Goal: Information Seeking & Learning: Learn about a topic

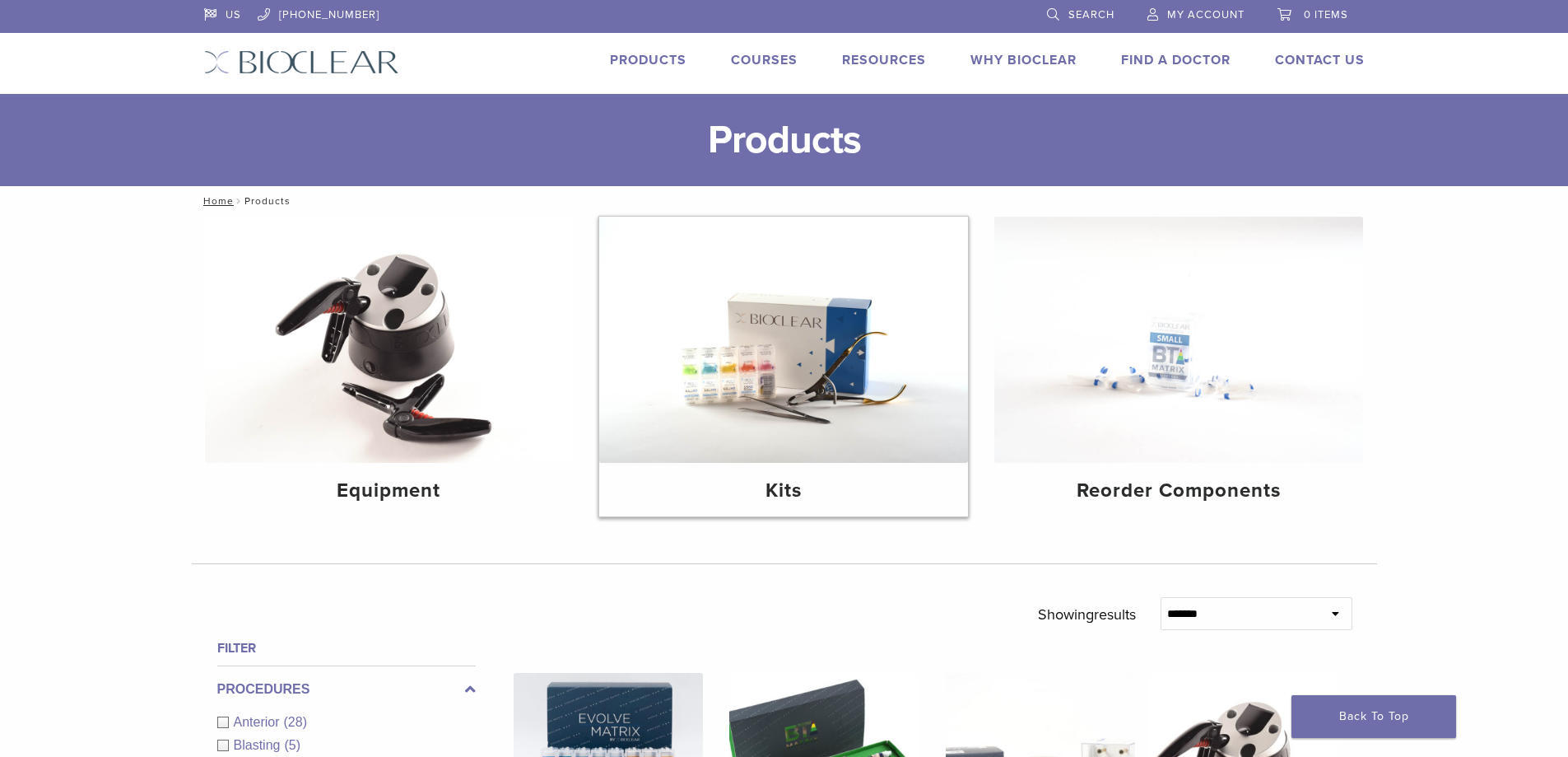
click at [779, 493] on h4 "Kits" at bounding box center [784, 490] width 343 height 29
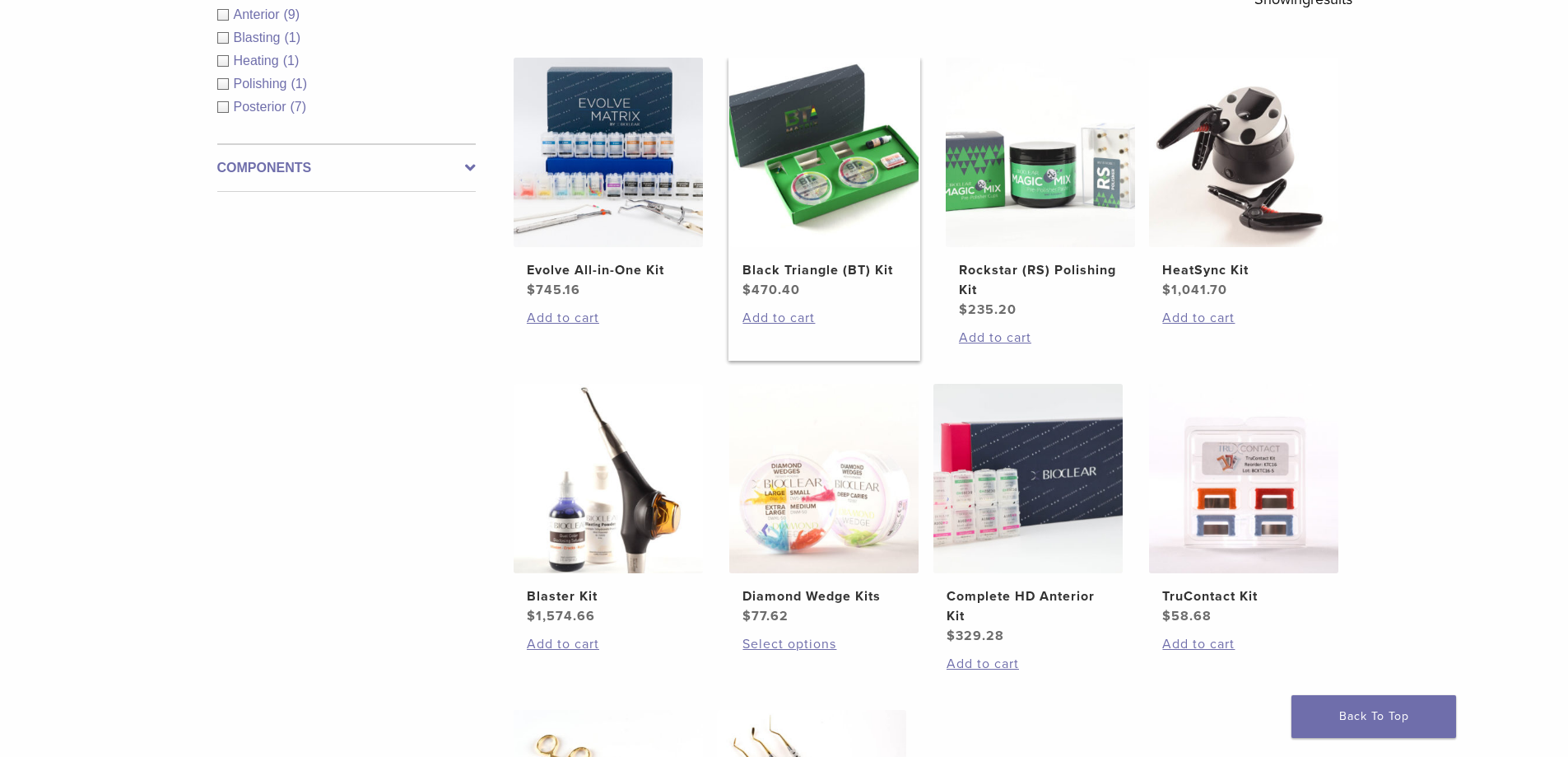
scroll to position [329, 0]
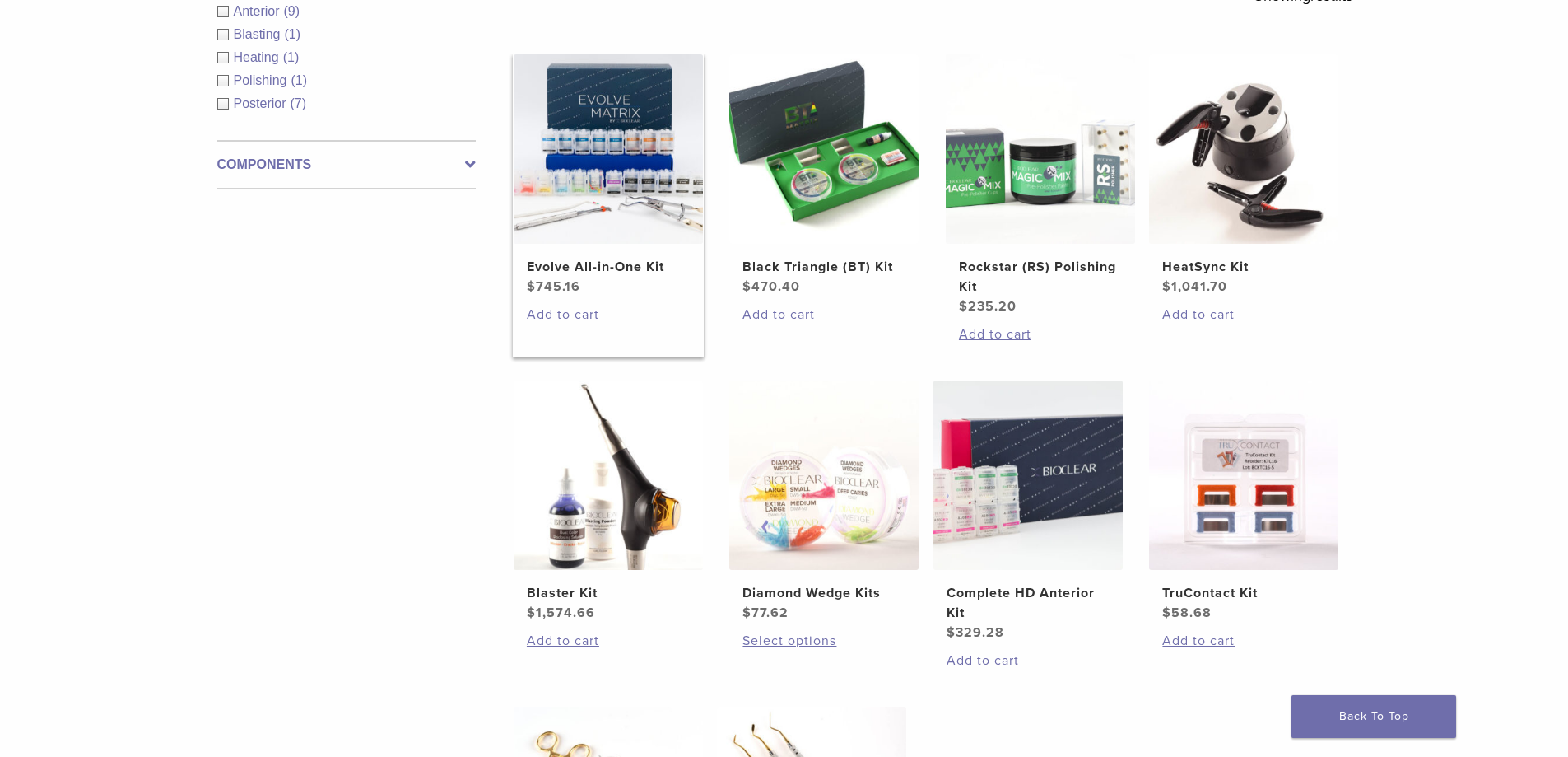
click at [604, 265] on h2 "Evolve All-in-One Kit" at bounding box center [609, 266] width 163 height 20
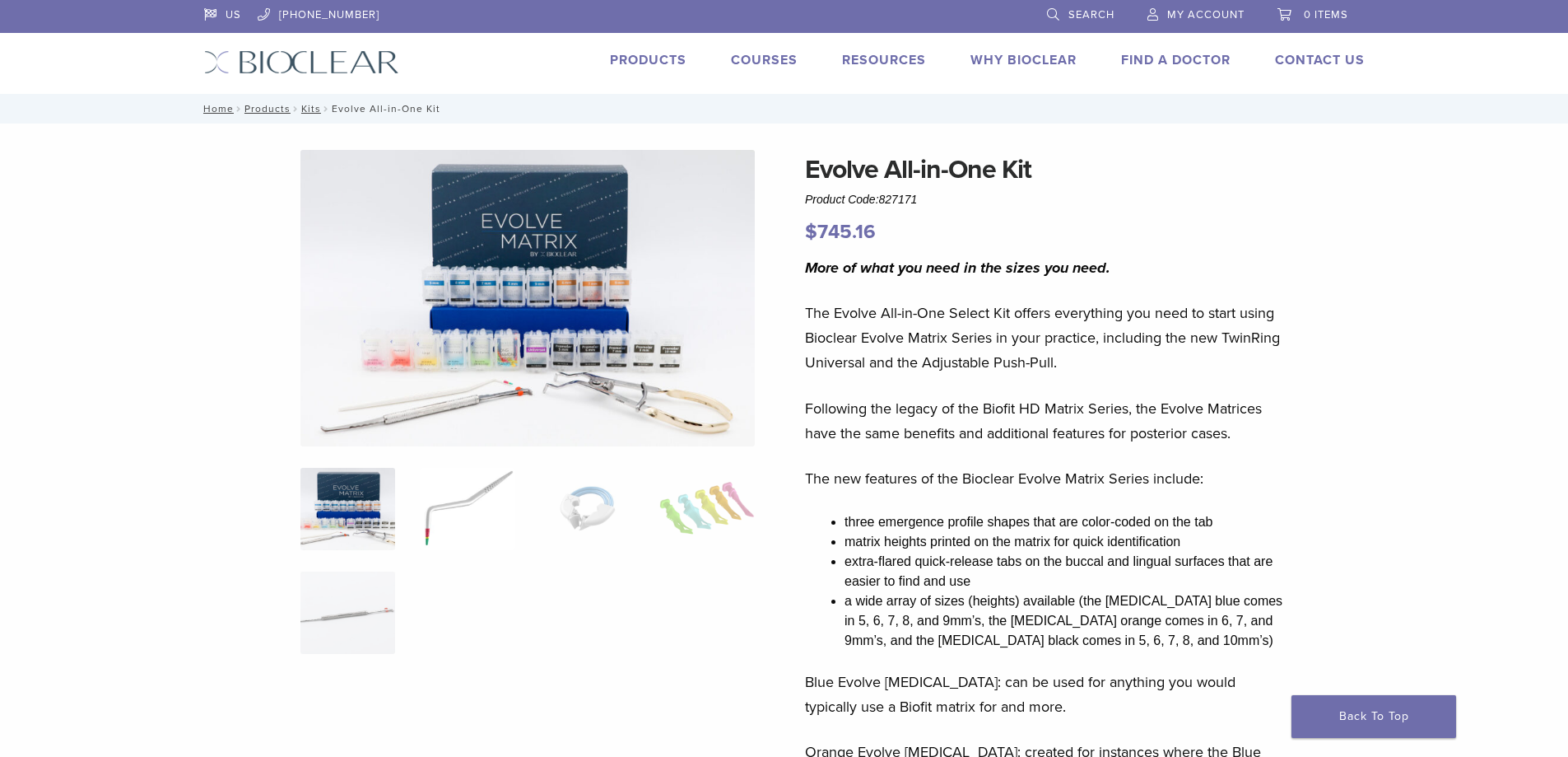
click at [438, 515] on img at bounding box center [467, 509] width 95 height 83
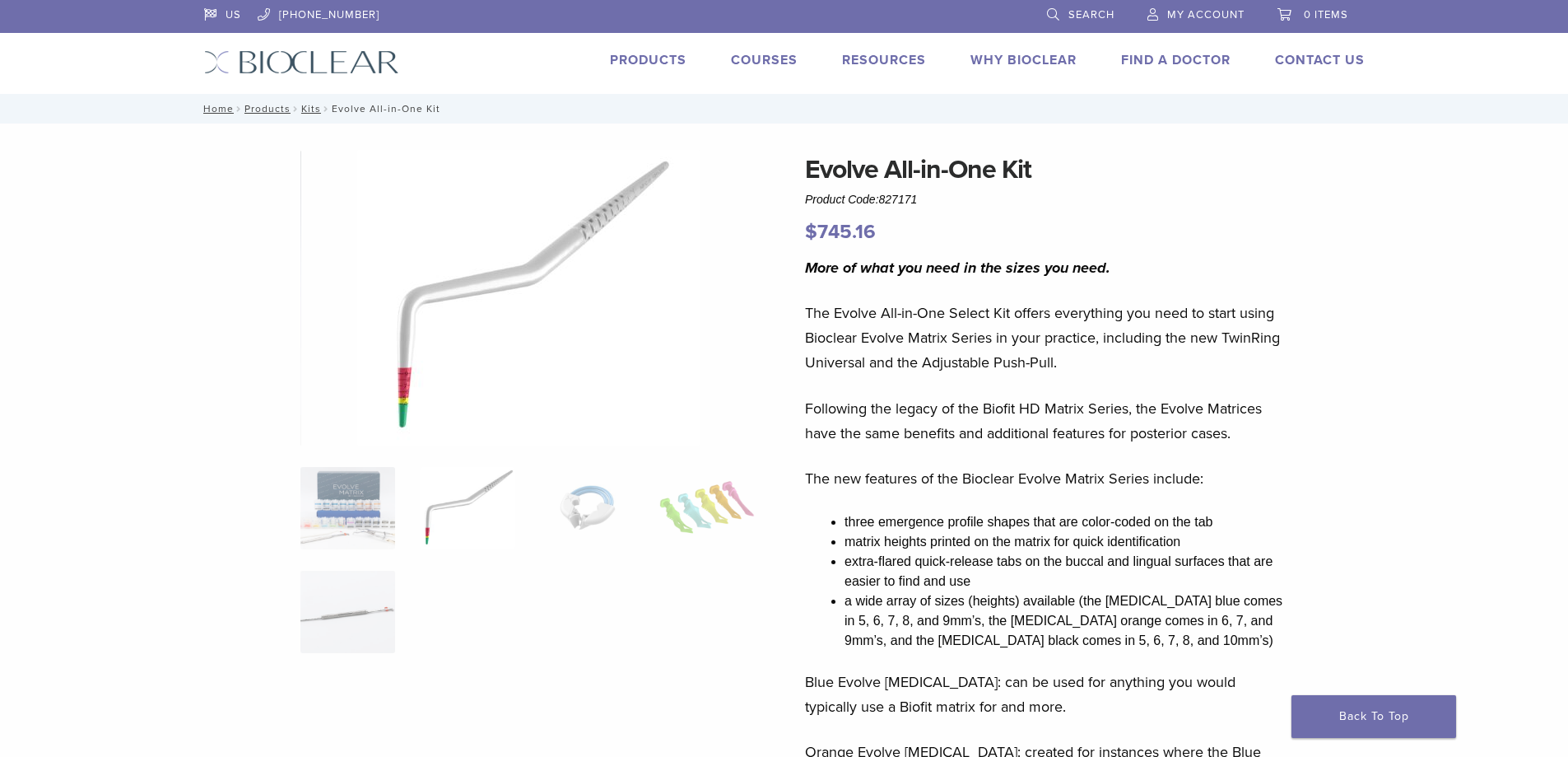
click at [535, 513] on ol at bounding box center [528, 571] width 479 height 208
click at [568, 513] on img at bounding box center [587, 508] width 95 height 83
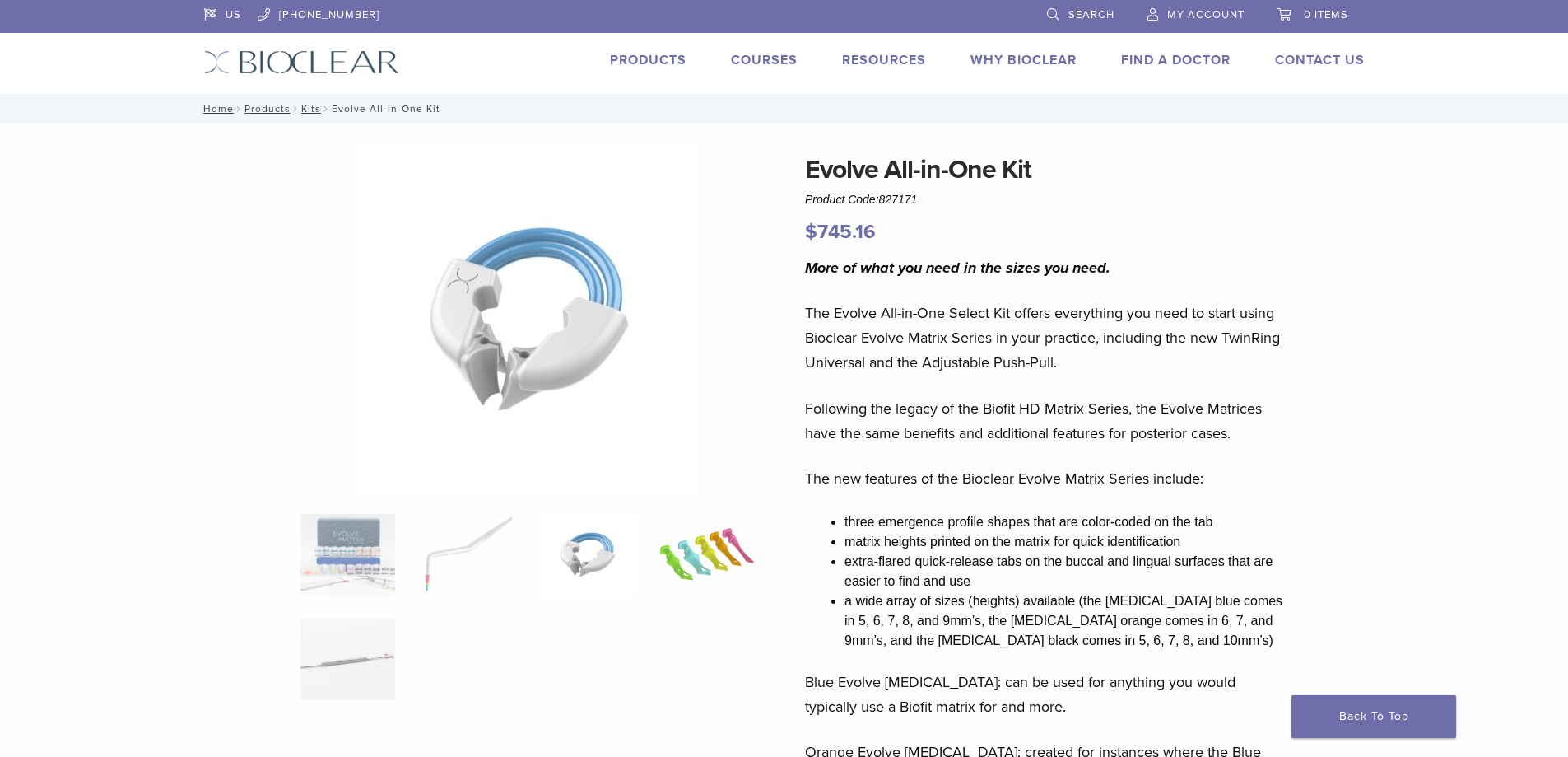
click at [709, 559] on img at bounding box center [706, 555] width 95 height 83
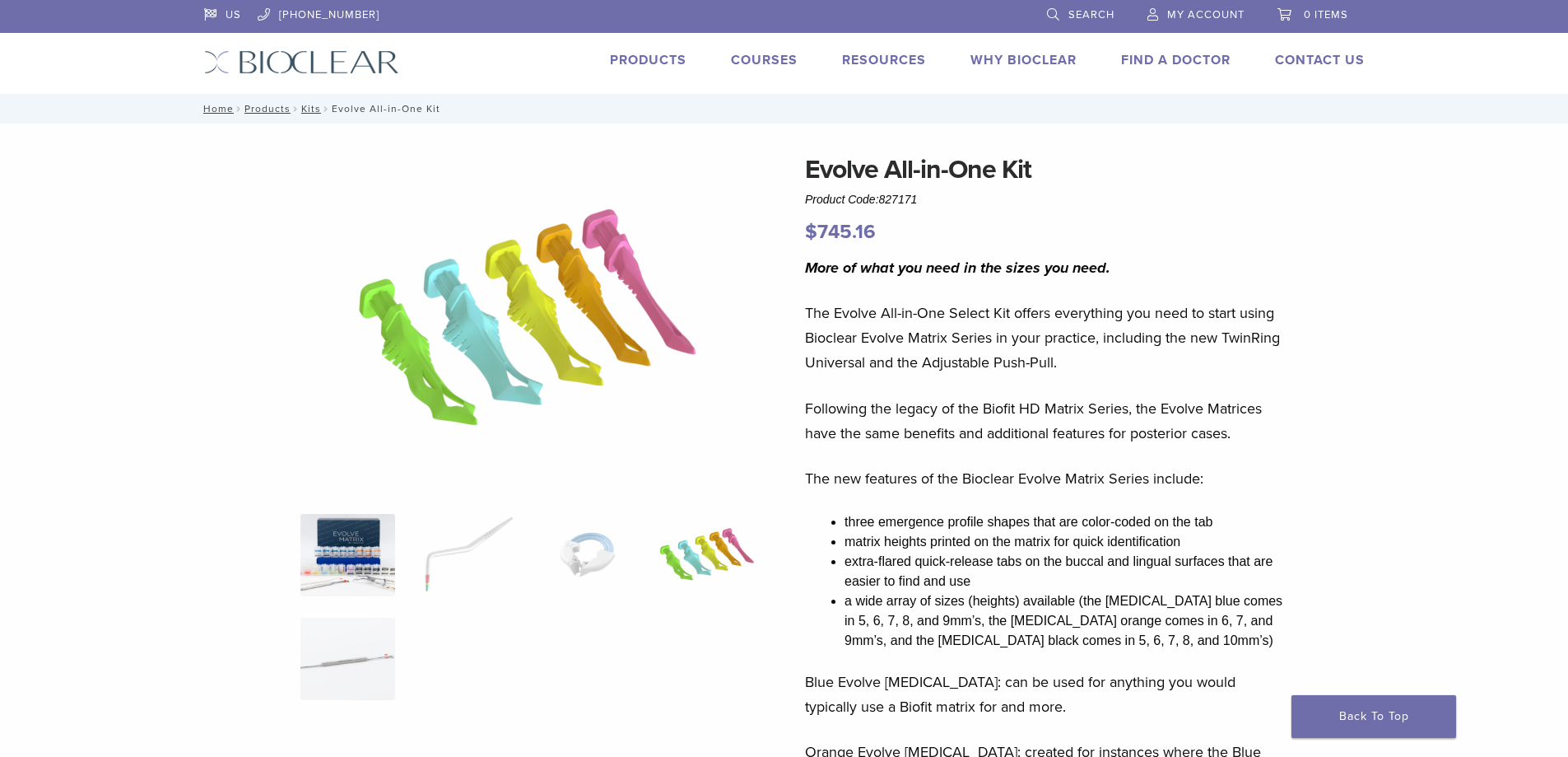
click at [370, 550] on img at bounding box center [348, 555] width 95 height 83
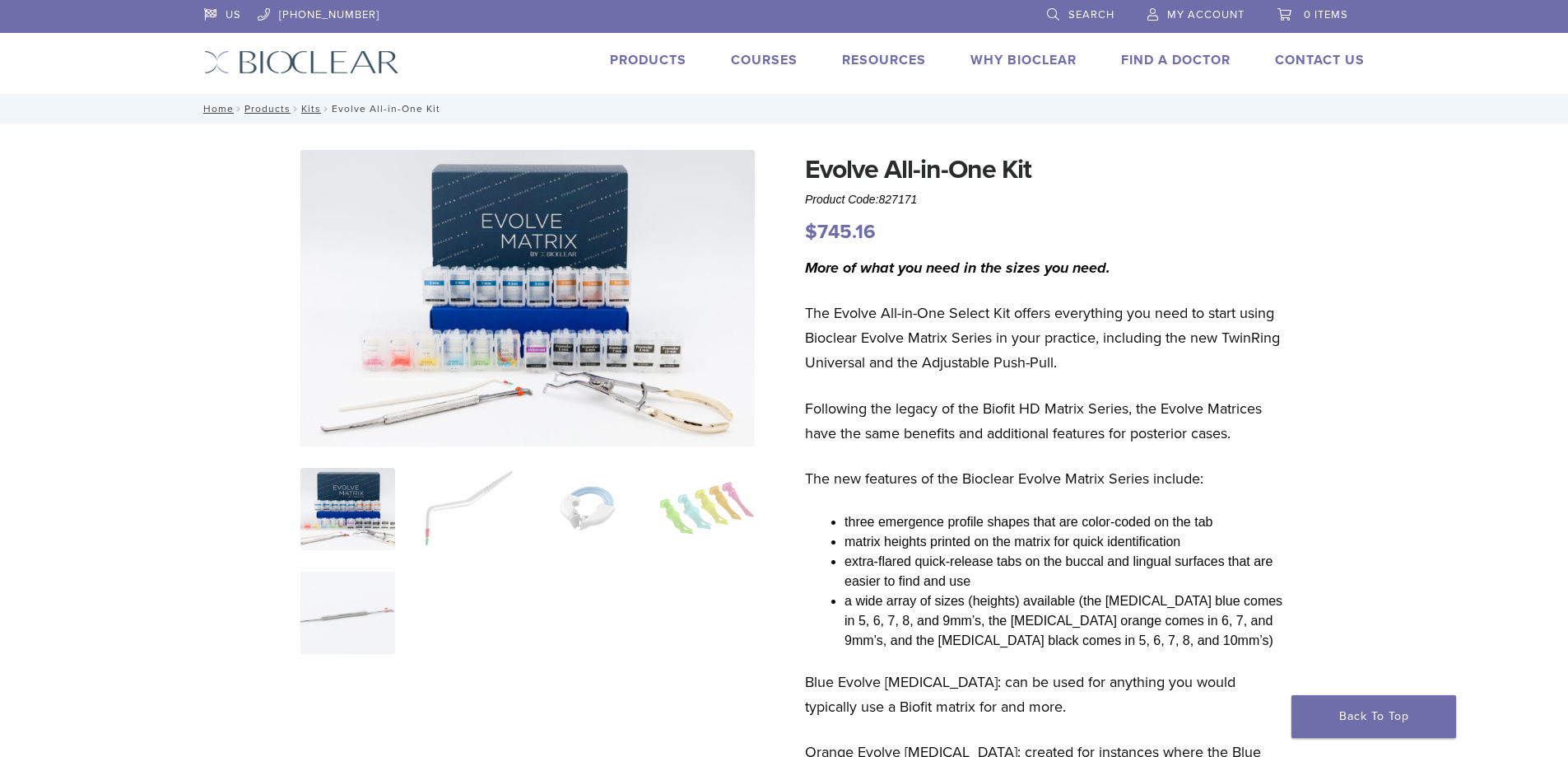
click at [460, 329] on img at bounding box center [528, 298] width 454 height 296
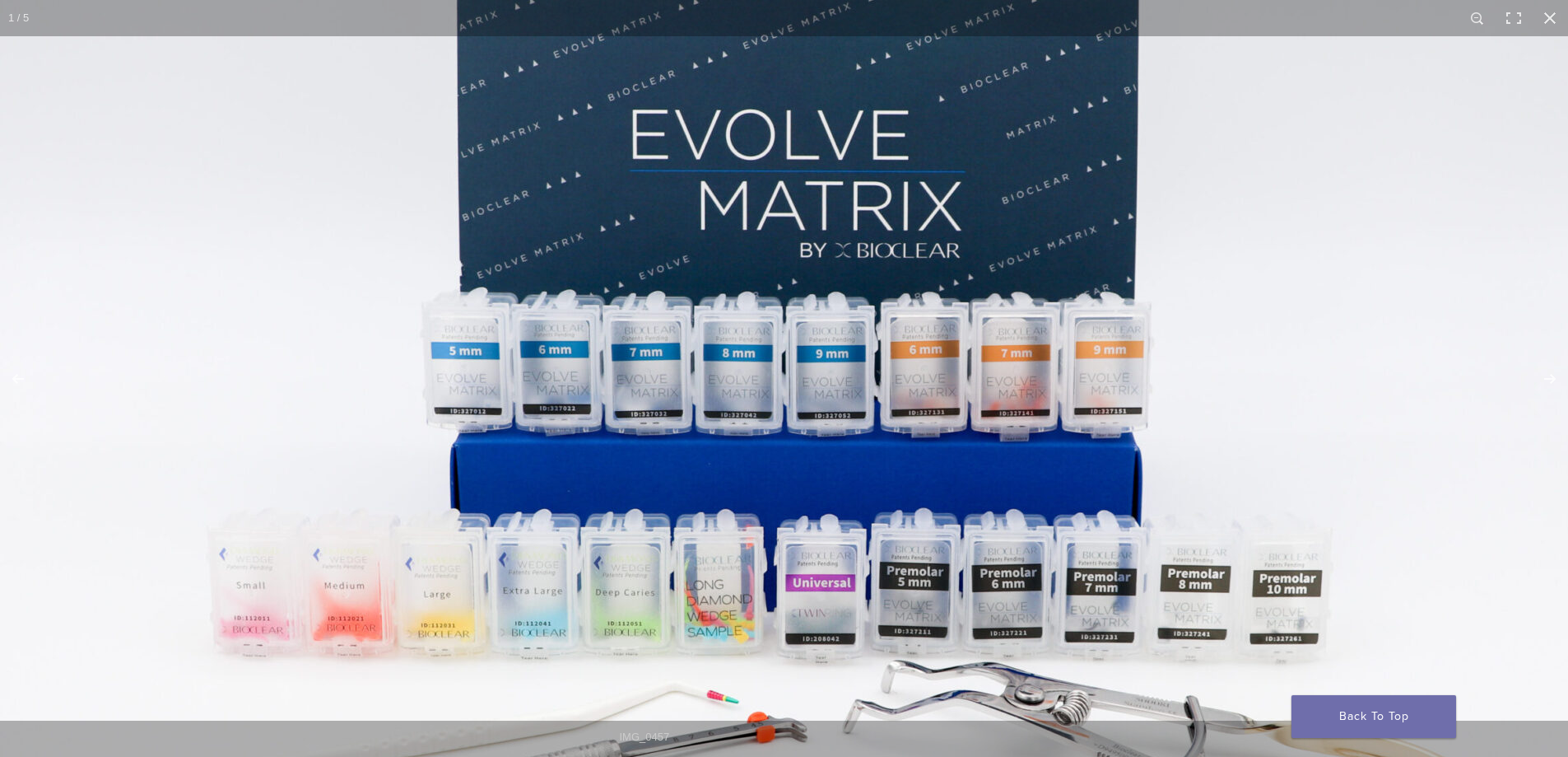
click at [460, 329] on img at bounding box center [790, 404] width 1580 height 1031
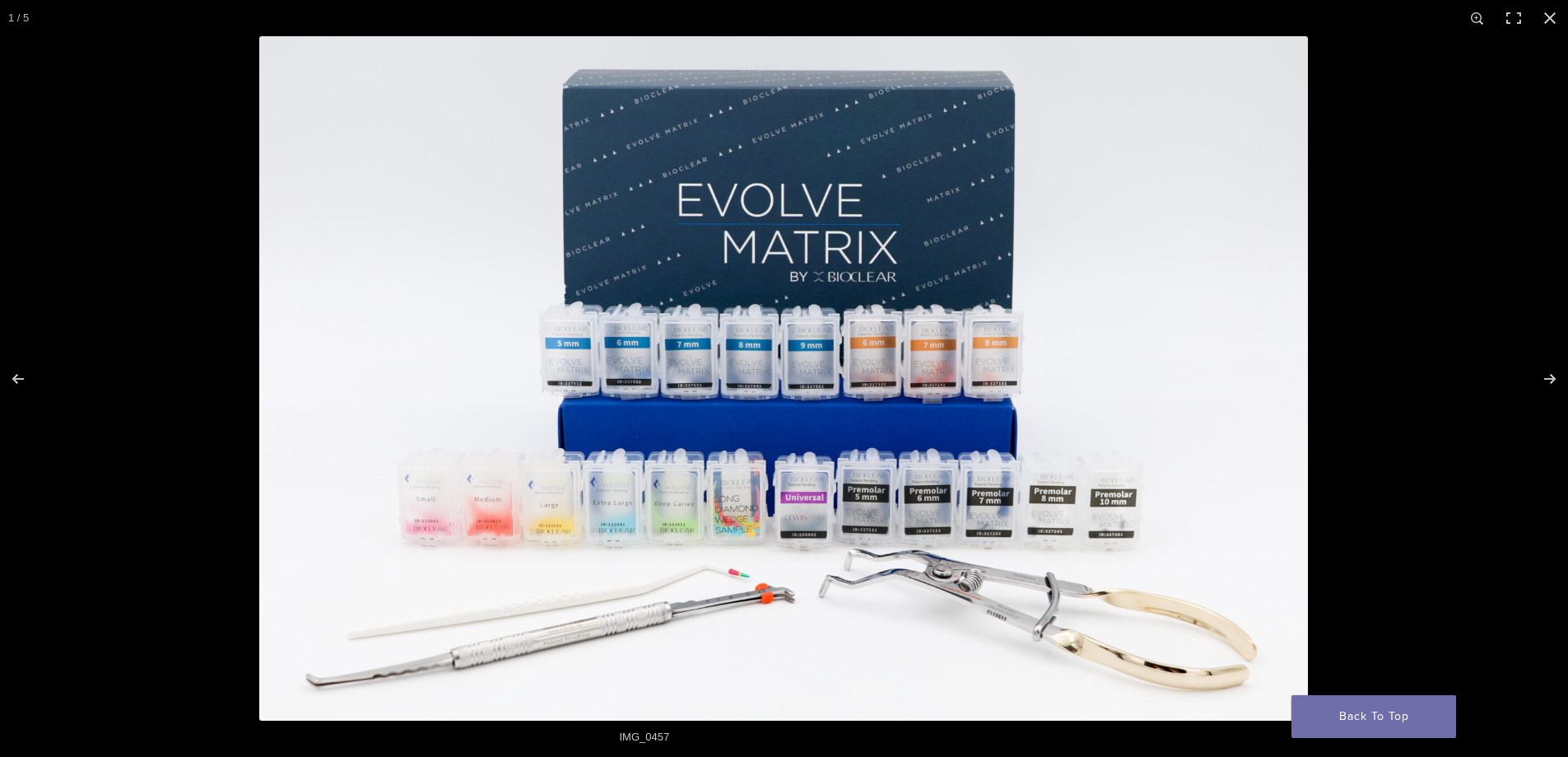
click at [460, 329] on img at bounding box center [784, 378] width 1049 height 684
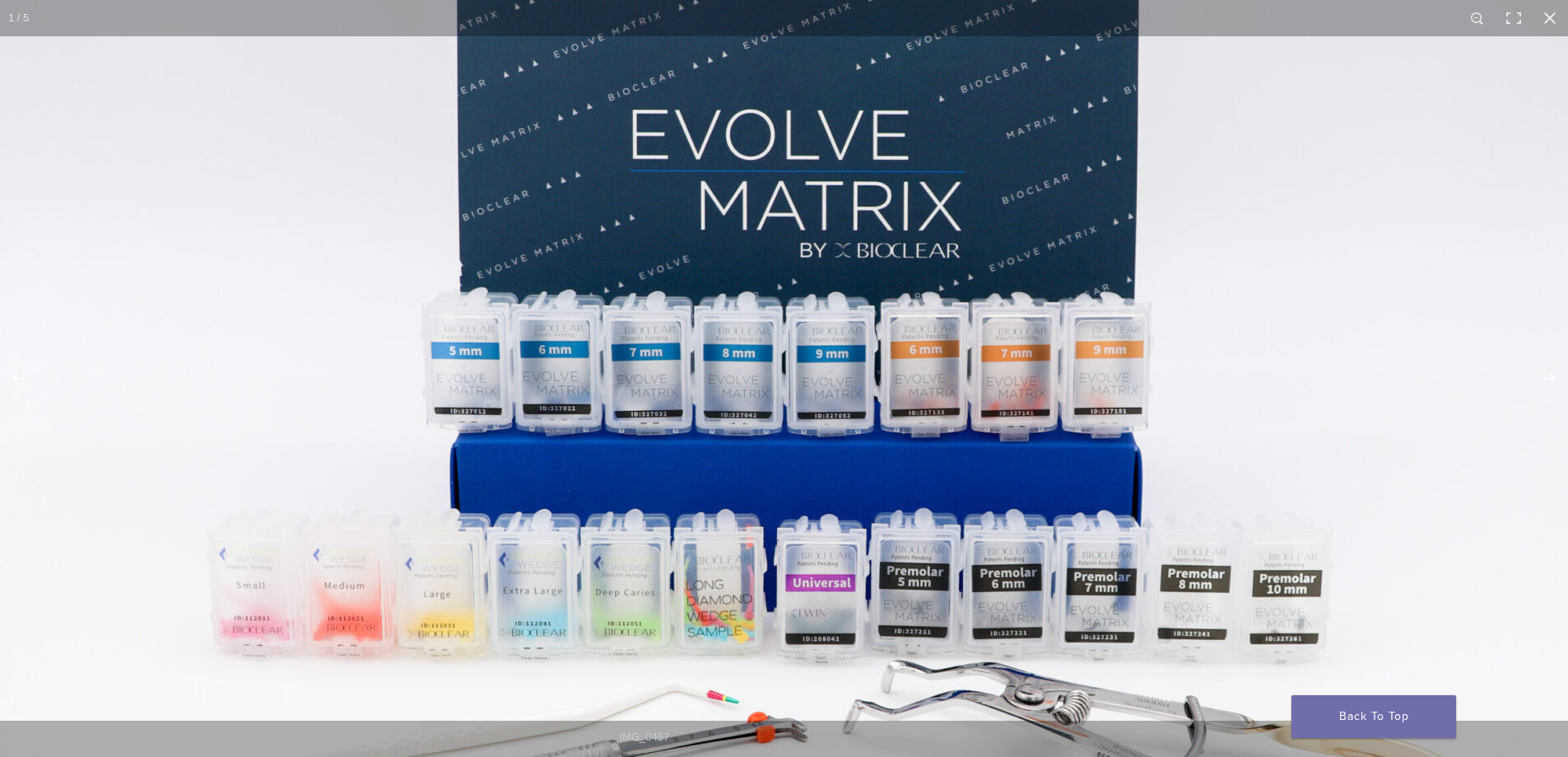
click at [579, 360] on img at bounding box center [790, 404] width 1580 height 1031
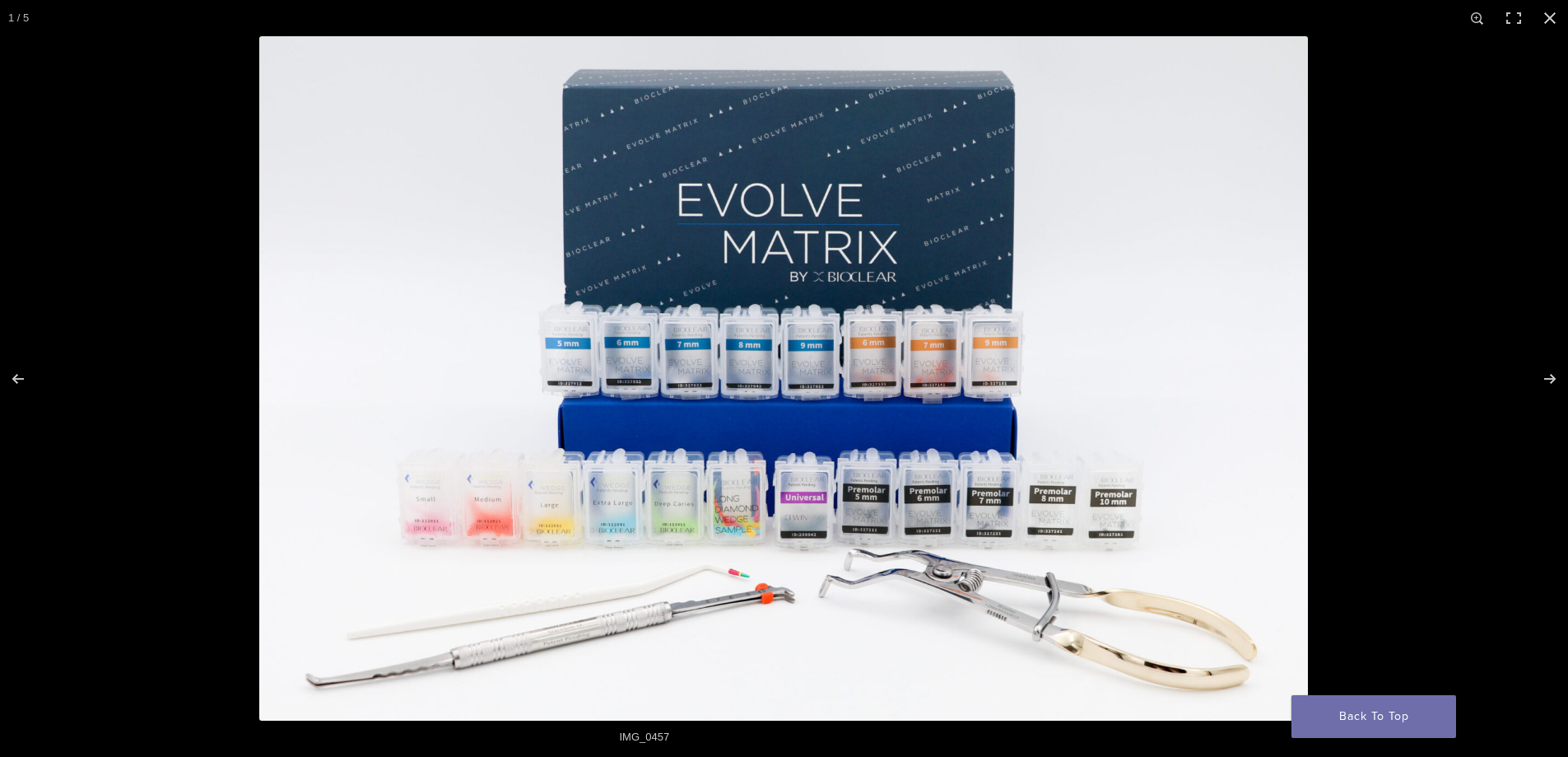
click at [579, 360] on img at bounding box center [784, 378] width 1049 height 684
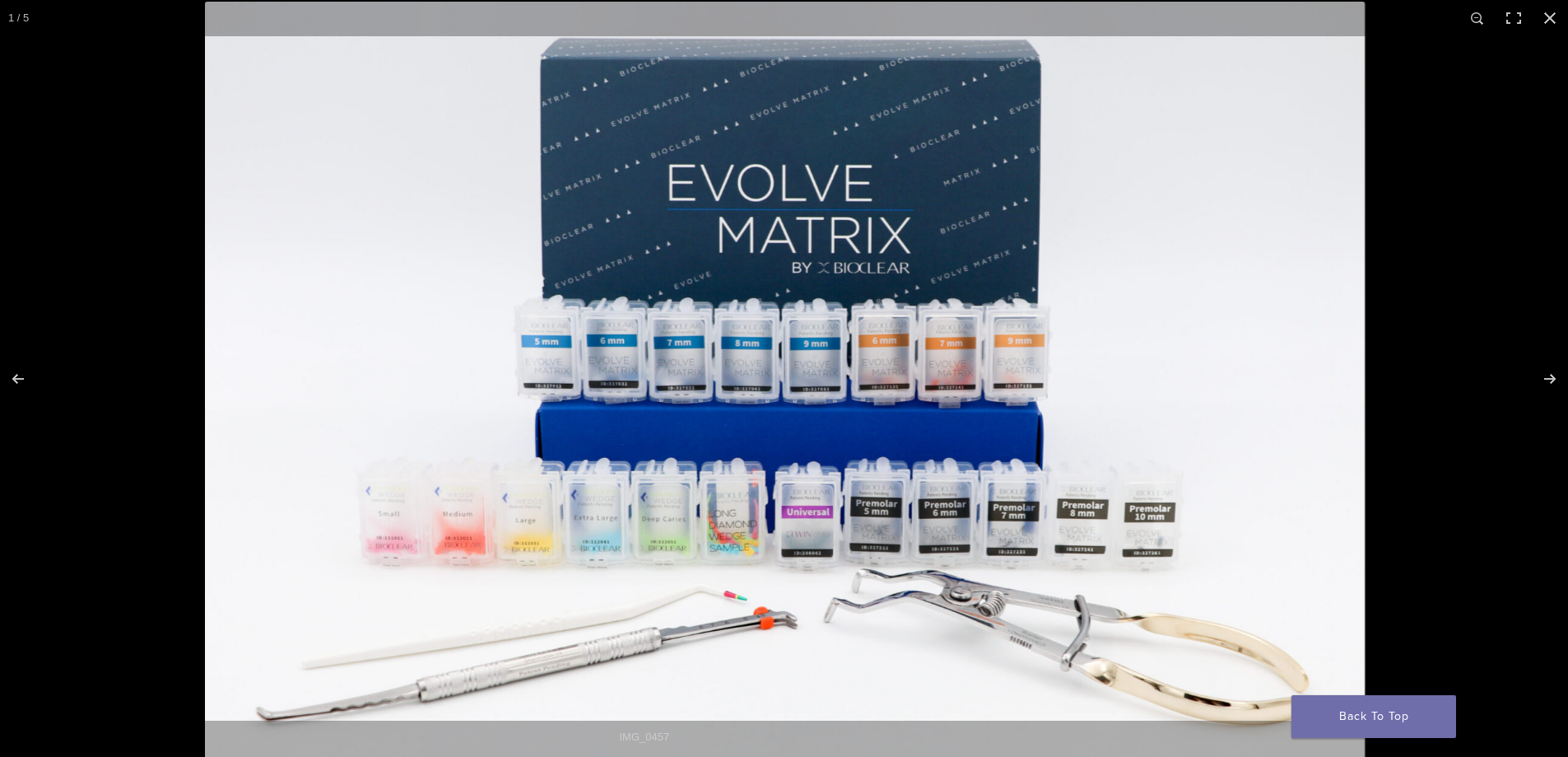
click at [579, 360] on img at bounding box center [785, 380] width 1161 height 757
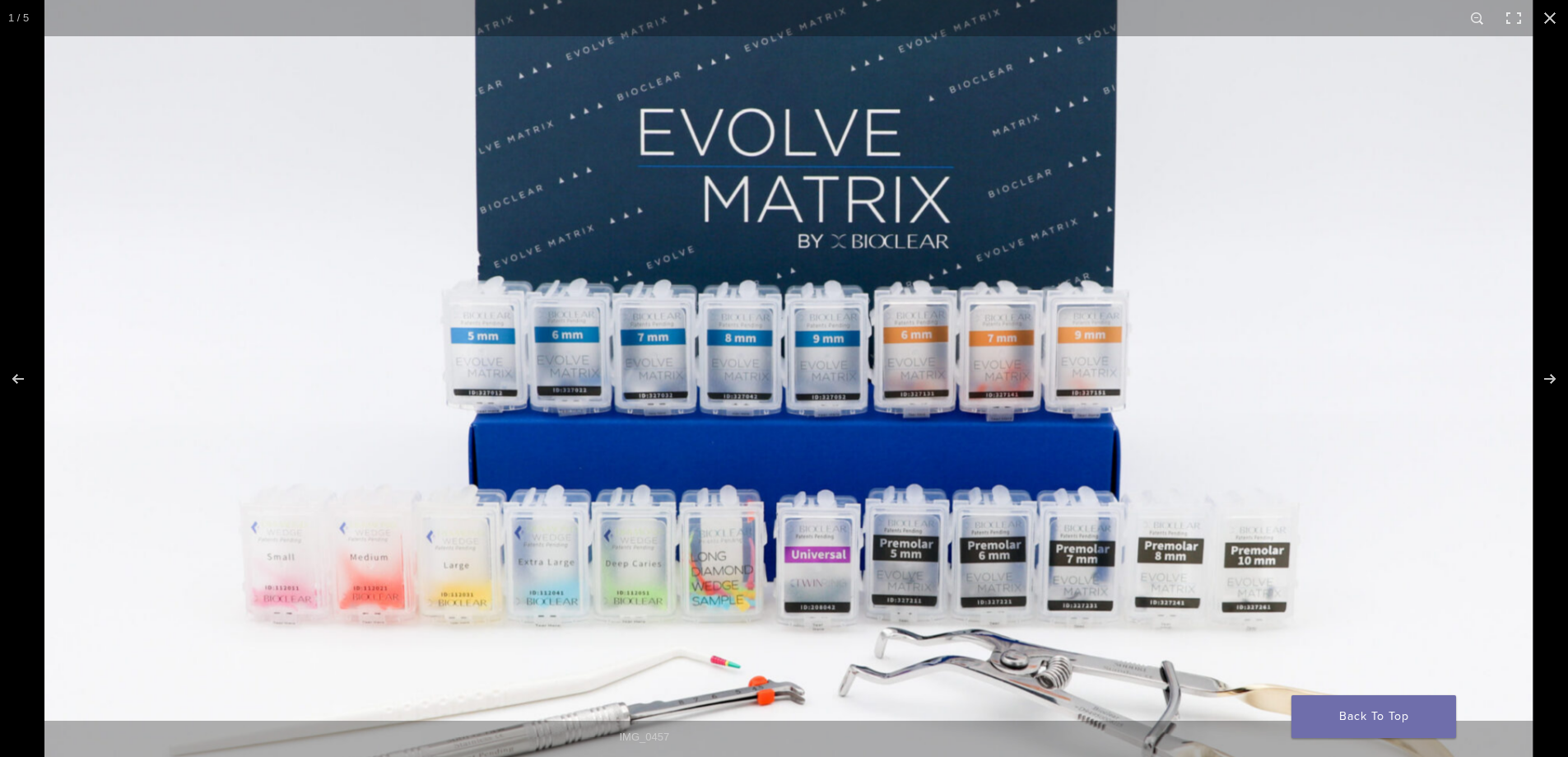
click at [579, 360] on img at bounding box center [788, 385] width 1488 height 972
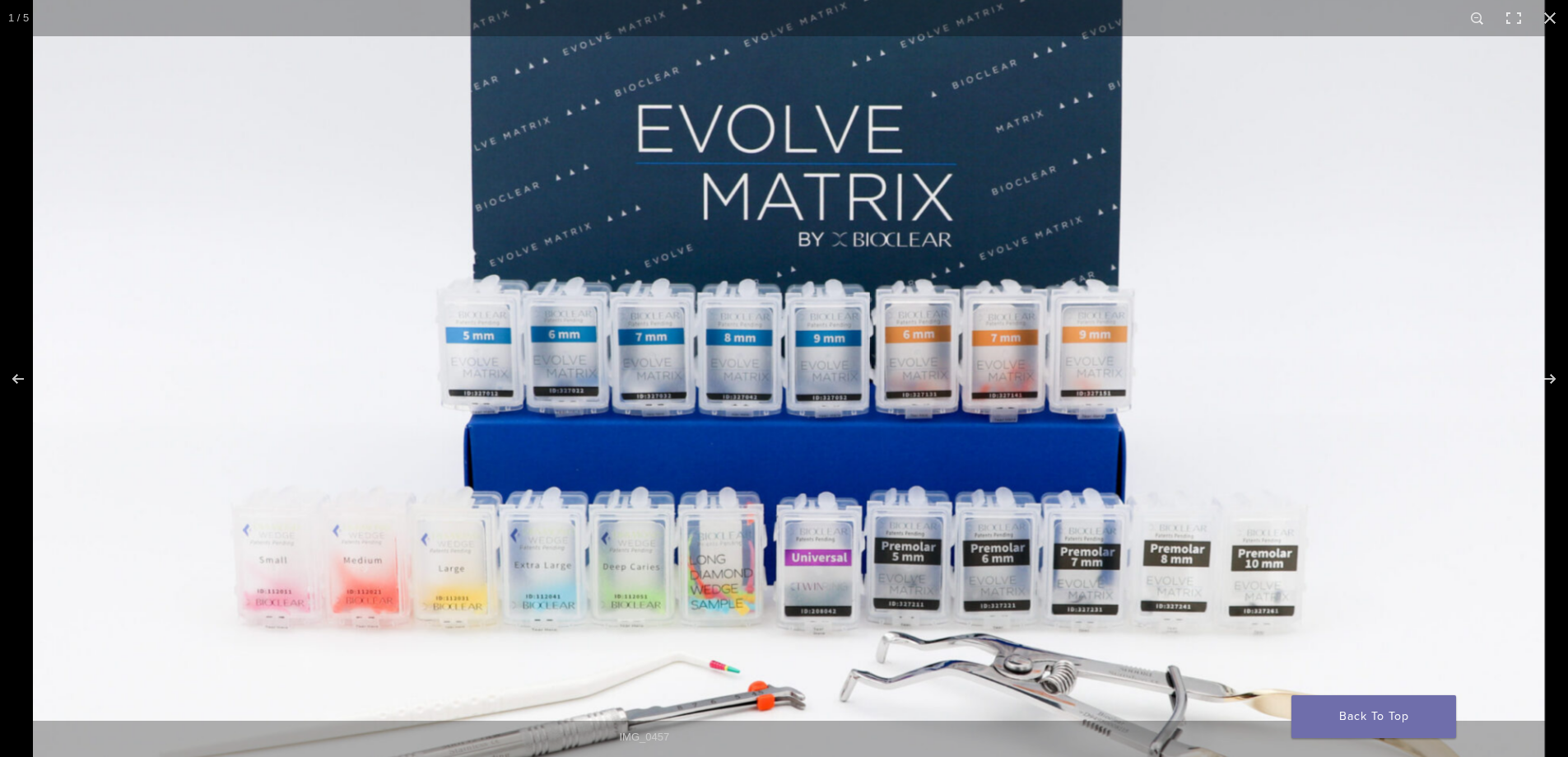
click at [579, 360] on img at bounding box center [789, 385] width 1512 height 986
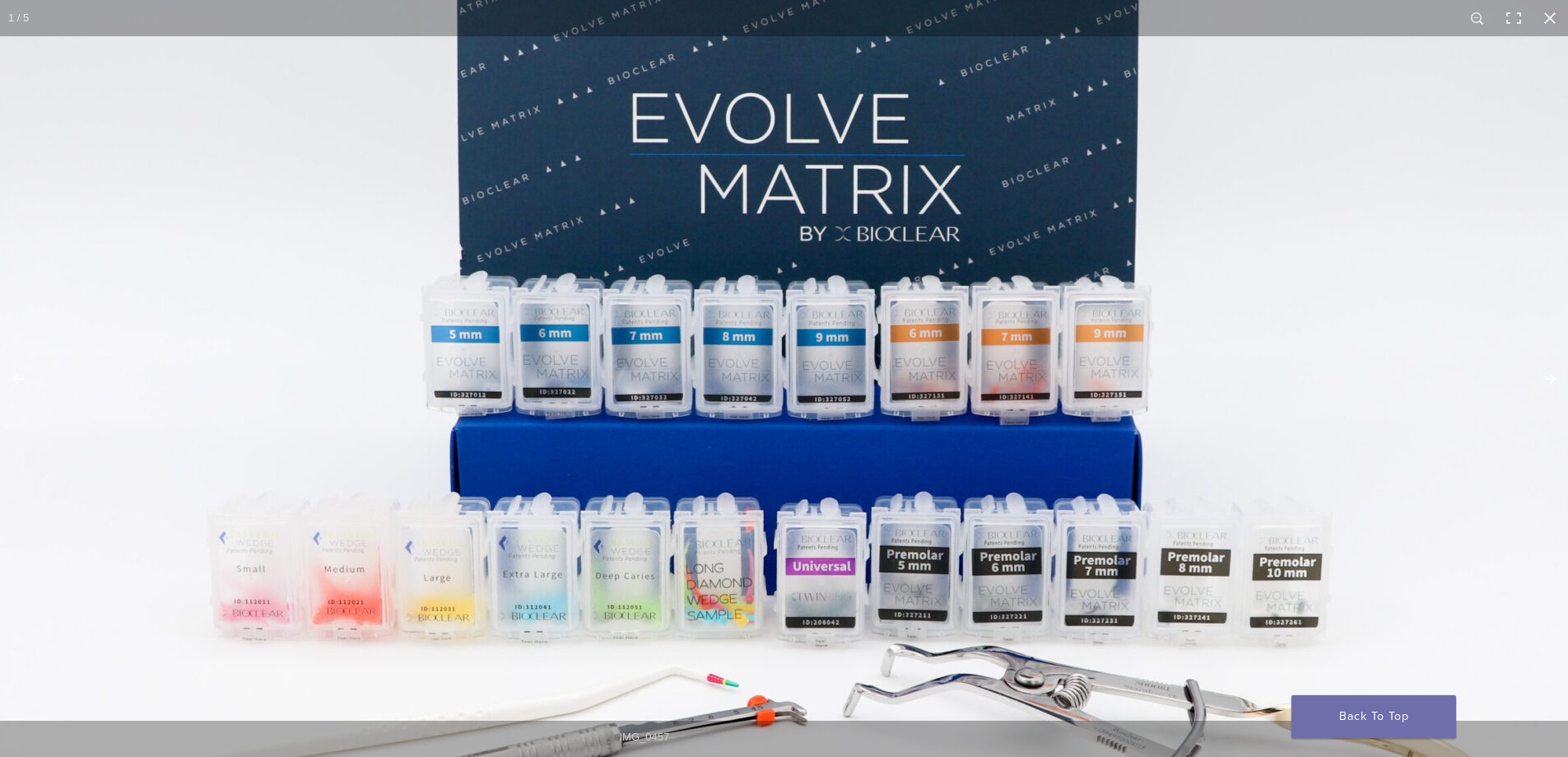
click at [579, 360] on img at bounding box center [790, 387] width 1580 height 1031
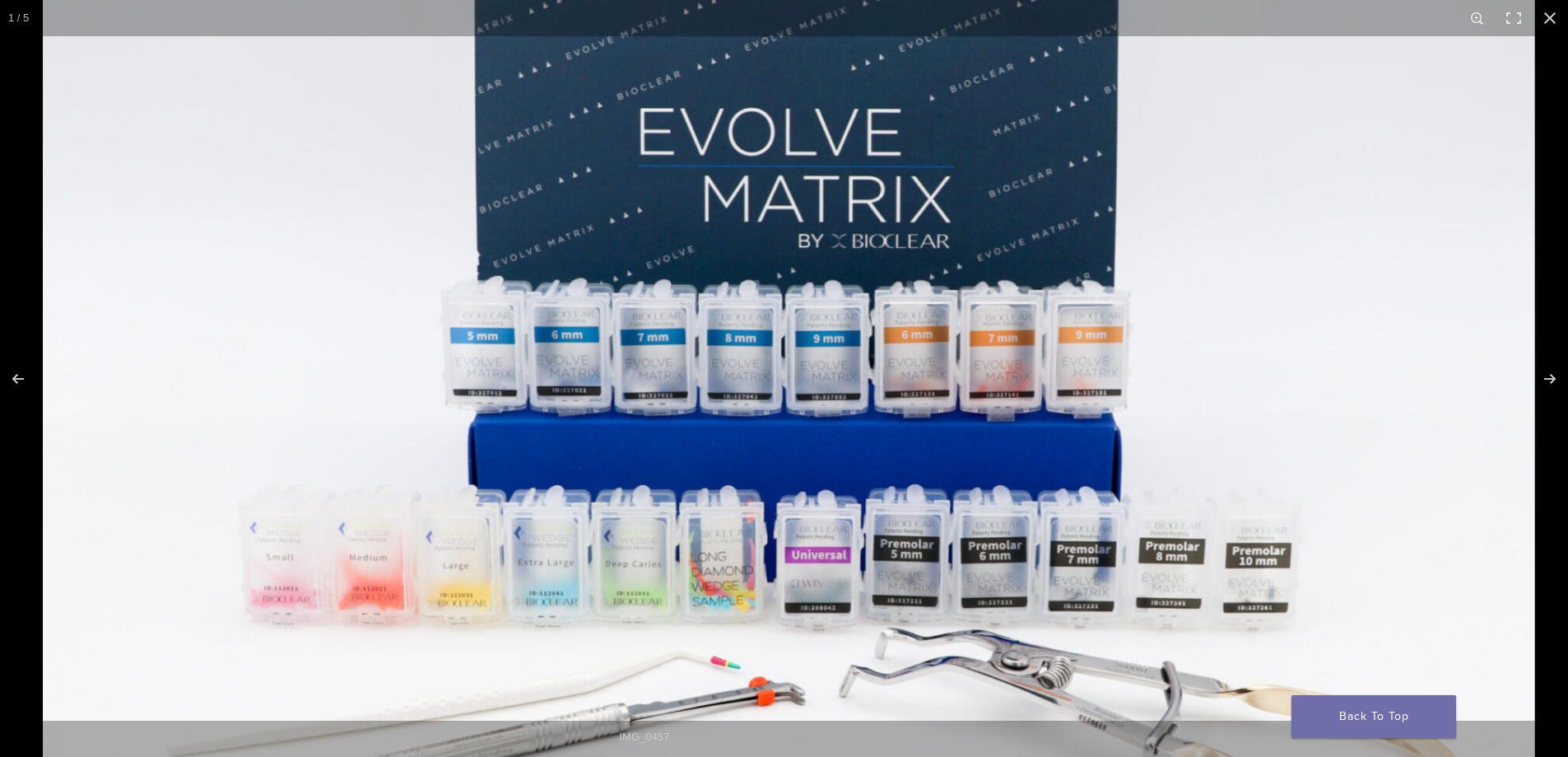
click at [579, 360] on img at bounding box center [789, 385] width 1493 height 974
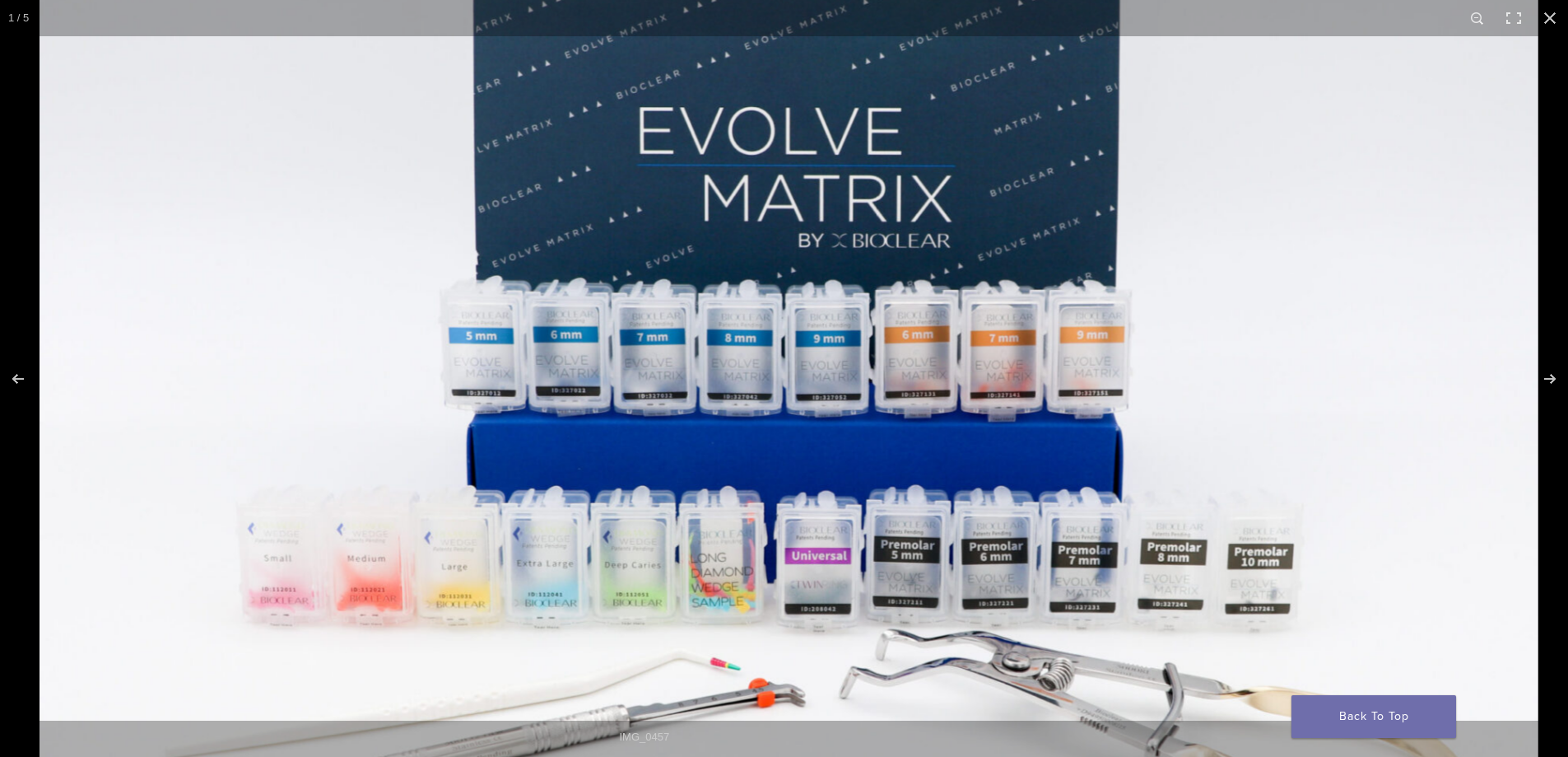
click at [579, 360] on img at bounding box center [789, 385] width 1499 height 977
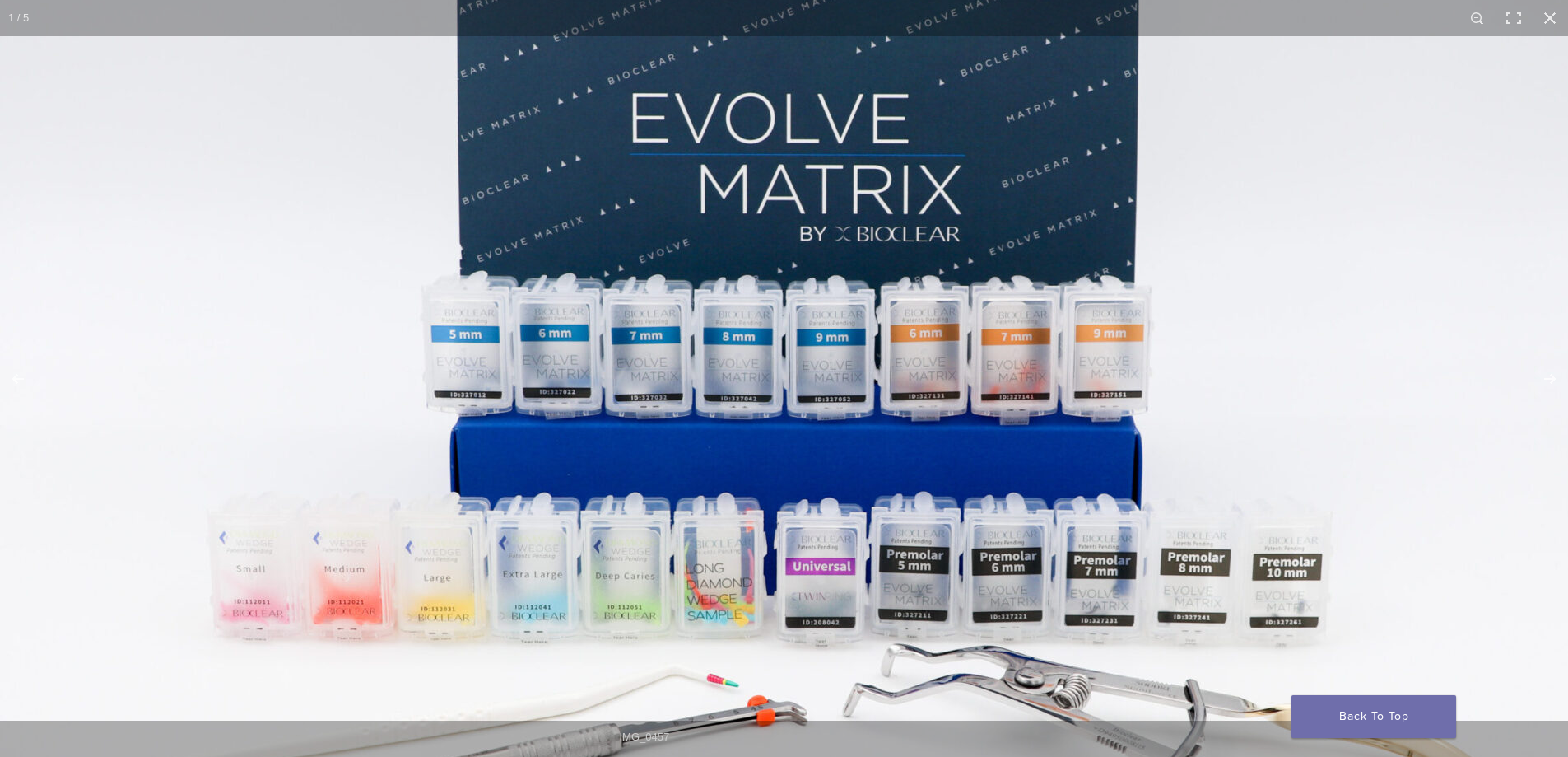
click at [581, 361] on img at bounding box center [790, 387] width 1580 height 1031
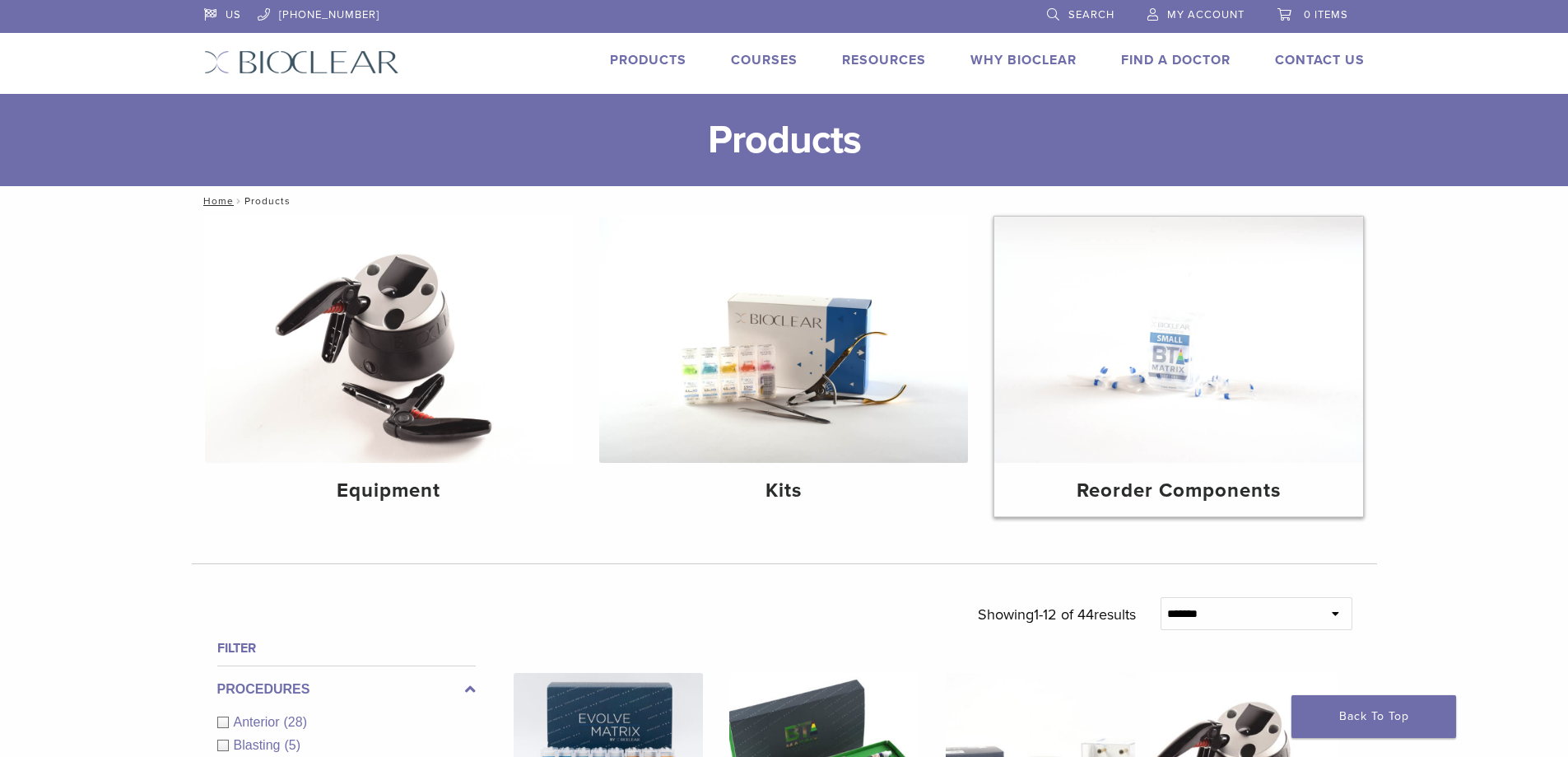
click at [1177, 492] on h4 "Reorder Components" at bounding box center [1179, 490] width 343 height 29
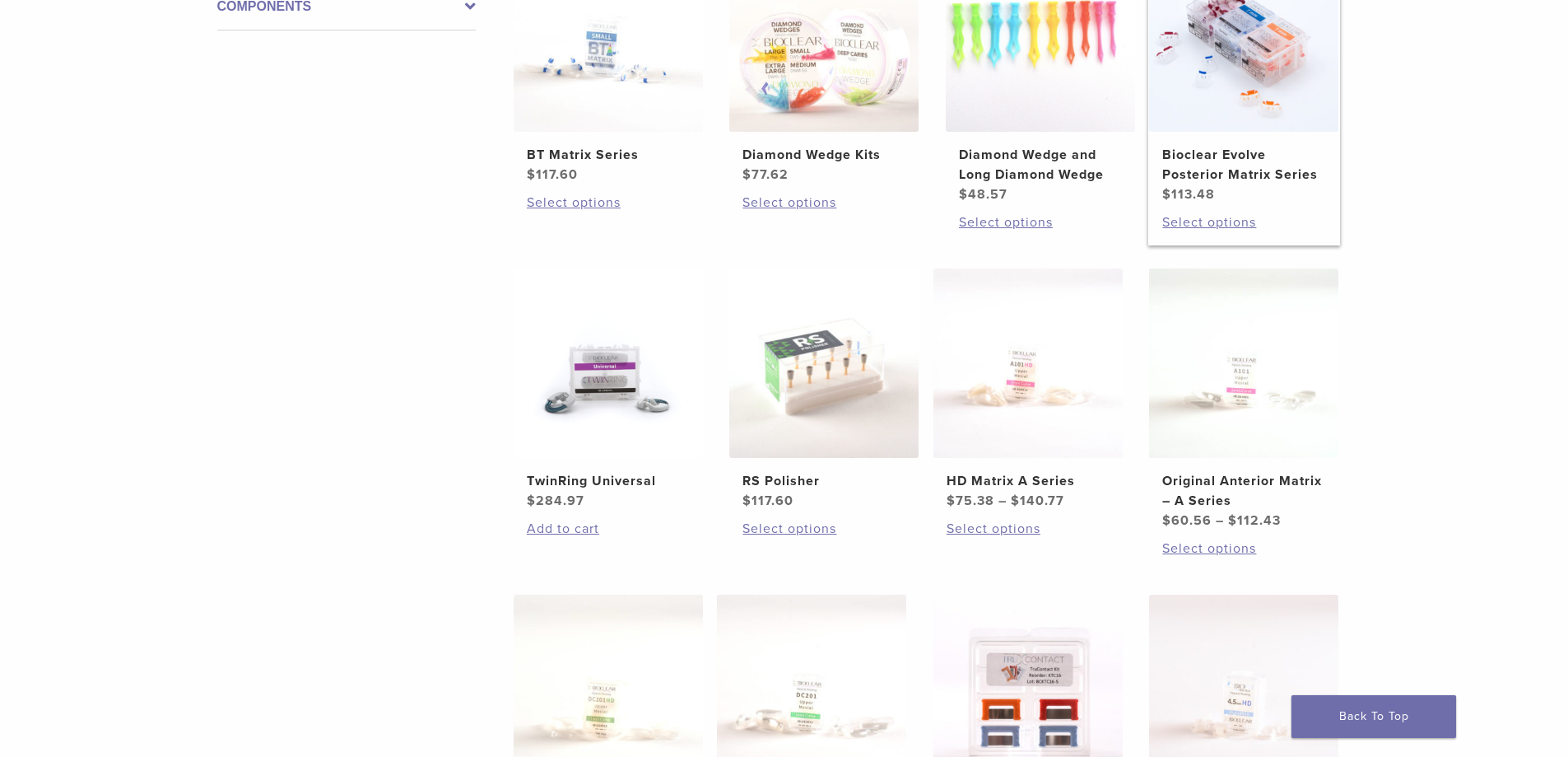
scroll to position [428, 0]
